Goal: Information Seeking & Learning: Learn about a topic

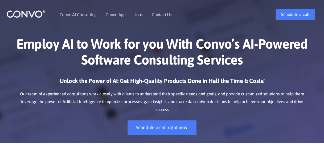
click at [136, 13] on link "Jobs" at bounding box center [139, 15] width 8 height 4
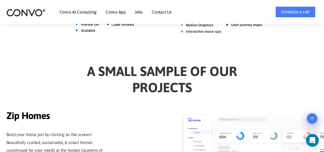
scroll to position [409, 0]
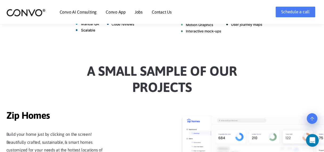
click at [158, 10] on link "Contact Us" at bounding box center [162, 12] width 20 height 4
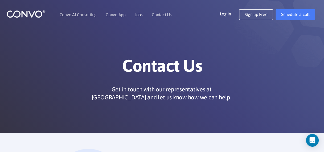
click at [136, 13] on link "Jobs" at bounding box center [139, 15] width 8 height 4
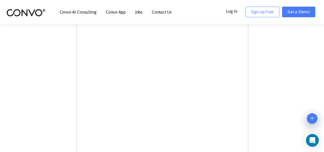
scroll to position [165, 0]
click at [25, 11] on img at bounding box center [25, 13] width 39 height 8
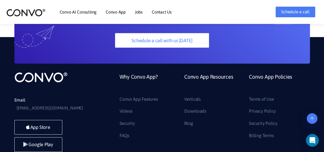
scroll to position [1438, 0]
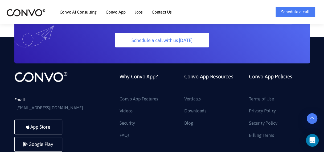
click at [61, 71] on img at bounding box center [40, 76] width 53 height 11
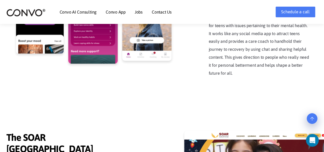
scroll to position [1048, 0]
